Goal: Task Accomplishment & Management: Complete application form

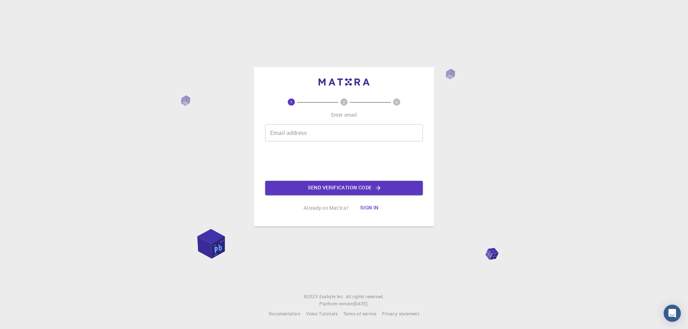
click at [370, 210] on button "Sign in" at bounding box center [369, 208] width 30 height 14
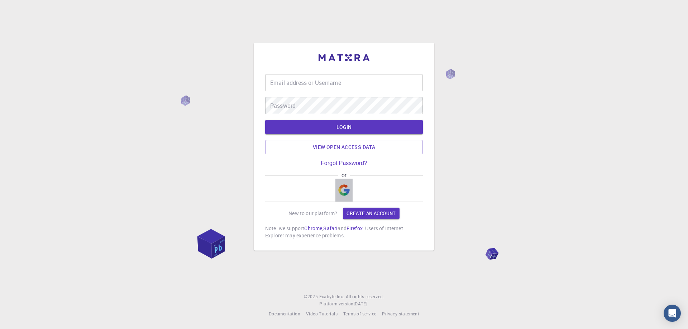
click at [347, 193] on img "button" at bounding box center [343, 189] width 11 height 11
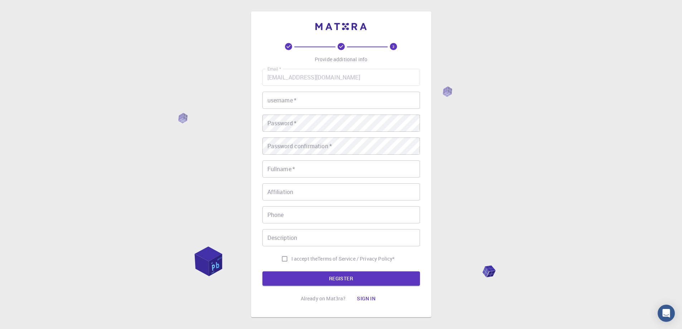
click at [282, 99] on input "username   *" at bounding box center [342, 100] width 158 height 17
type input "ensat"
click at [263, 272] on button "REGISTER" at bounding box center [342, 279] width 158 height 14
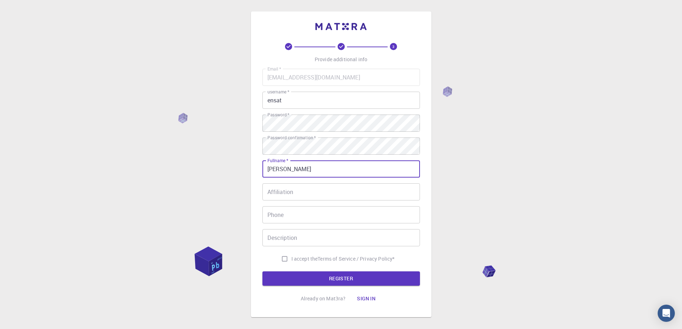
type input "[PERSON_NAME]"
click at [283, 261] on input "I accept the Terms of Service / Privacy Policy *" at bounding box center [285, 259] width 14 height 14
checkbox input "true"
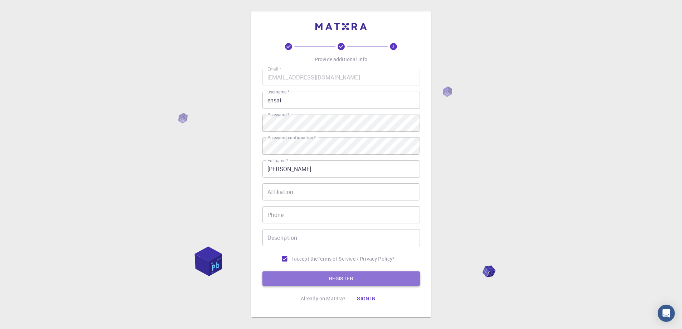
click at [295, 277] on button "REGISTER" at bounding box center [342, 279] width 158 height 14
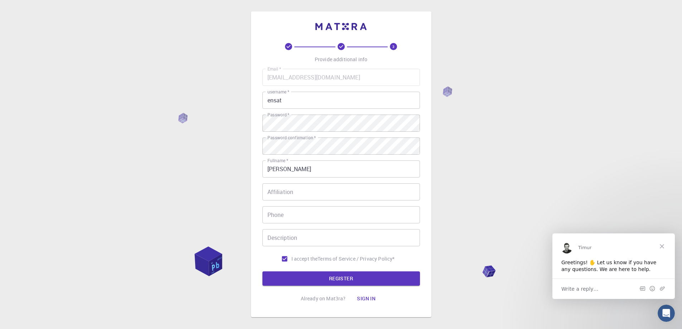
click at [662, 245] on span "Close" at bounding box center [662, 246] width 26 height 26
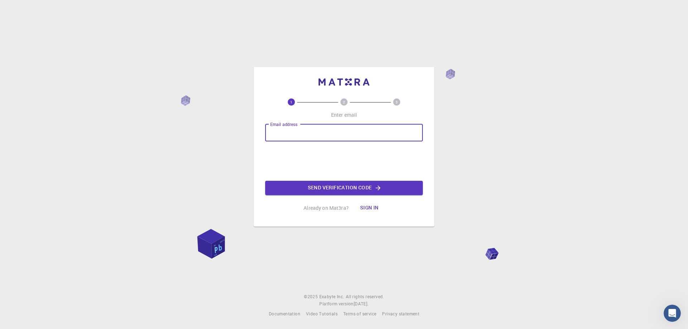
click at [285, 135] on input "Email address" at bounding box center [344, 132] width 158 height 17
type input "ensat"
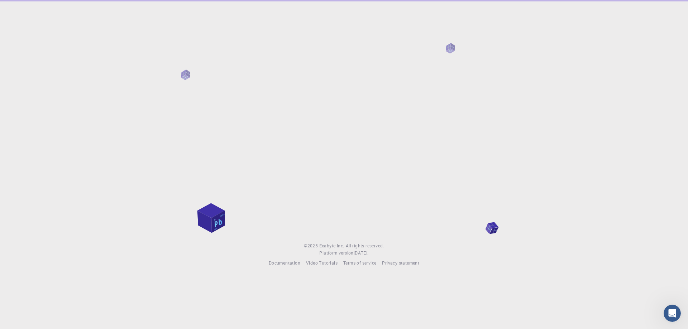
click at [315, 189] on div at bounding box center [344, 115] width 688 height 231
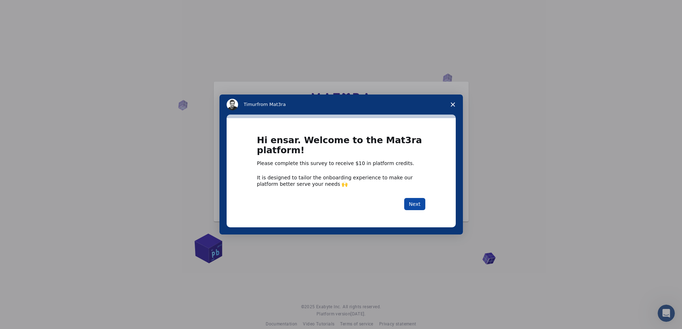
click at [415, 207] on button "Next" at bounding box center [414, 204] width 21 height 12
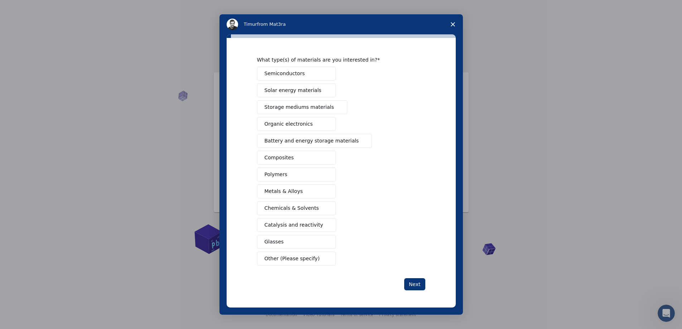
scroll to position [10, 0]
click at [409, 282] on button "Next" at bounding box center [414, 284] width 21 height 12
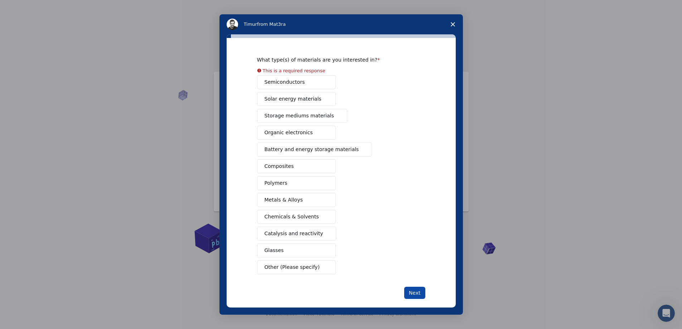
click at [412, 291] on button "Next" at bounding box center [414, 293] width 21 height 12
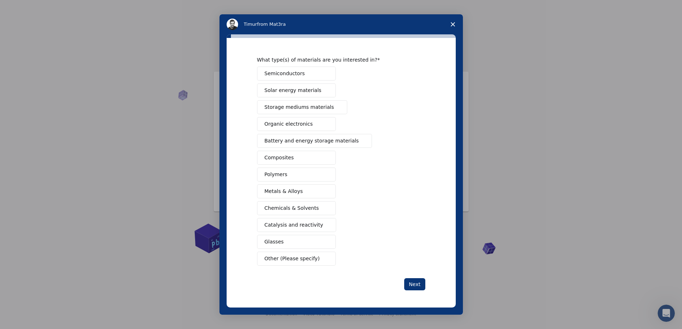
click at [297, 200] on div "Semiconductors Solar energy materials Storage mediums materials Organic electro…" at bounding box center [341, 166] width 168 height 199
click at [300, 192] on button "Metals & Alloys" at bounding box center [296, 191] width 79 height 14
click at [414, 285] on button "Next" at bounding box center [414, 284] width 21 height 12
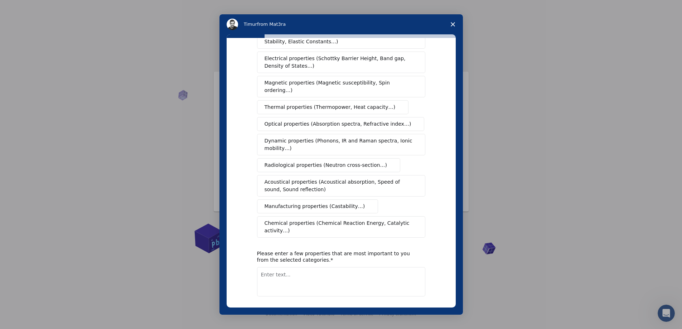
scroll to position [0, 0]
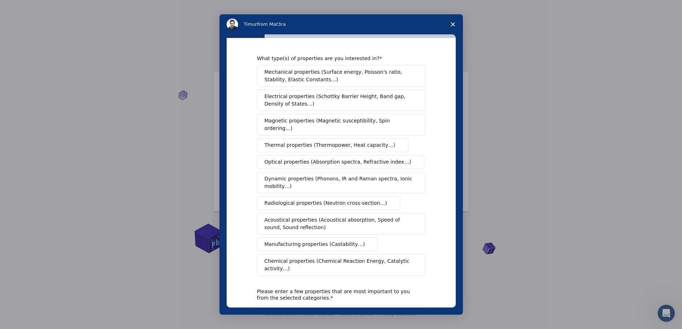
click at [294, 175] on span "Dynamic properties (Phonons, IR and Raman spectra, Ionic mobility…)" at bounding box center [339, 182] width 149 height 15
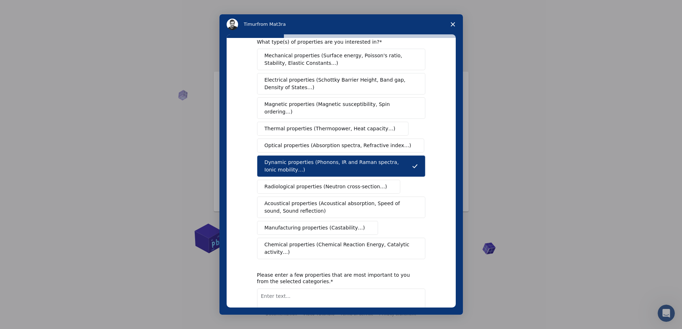
scroll to position [54, 0]
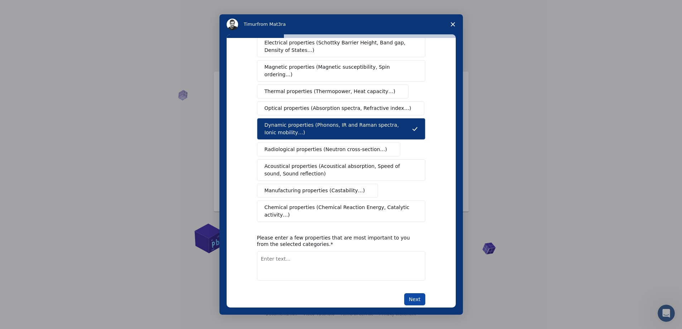
click at [411, 293] on button "Next" at bounding box center [414, 299] width 21 height 12
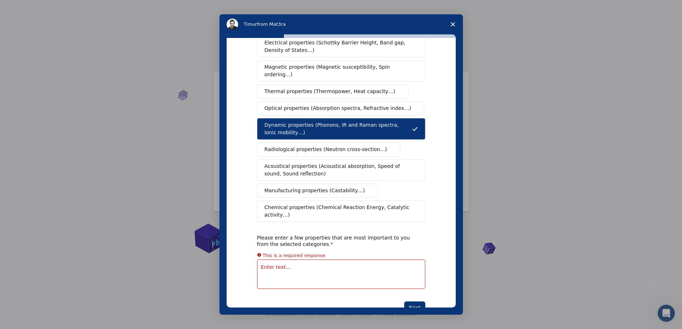
drag, startPoint x: 357, startPoint y: 270, endPoint x: 363, endPoint y: 265, distance: 7.2
click at [358, 269] on div "What type(s) of properties are you interested in? Mechanical properties (Surfac…" at bounding box center [341, 157] width 168 height 312
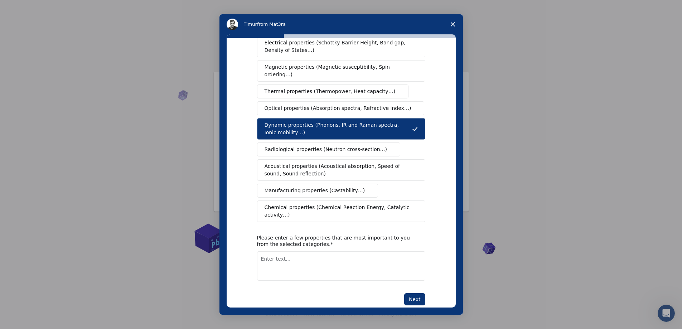
click at [453, 24] on polygon "Close survey" at bounding box center [453, 24] width 4 height 4
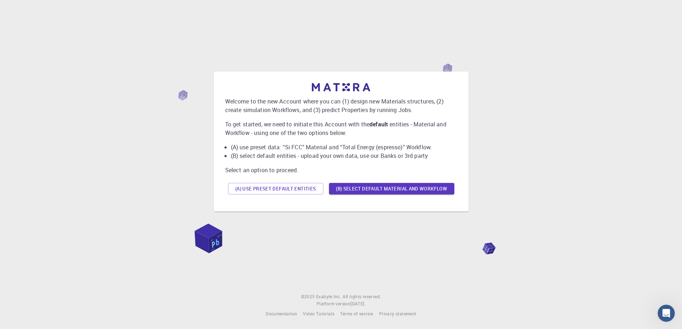
click at [279, 189] on button "(A) Use preset default entities" at bounding box center [275, 188] width 95 height 11
